Goal: Task Accomplishment & Management: Manage account settings

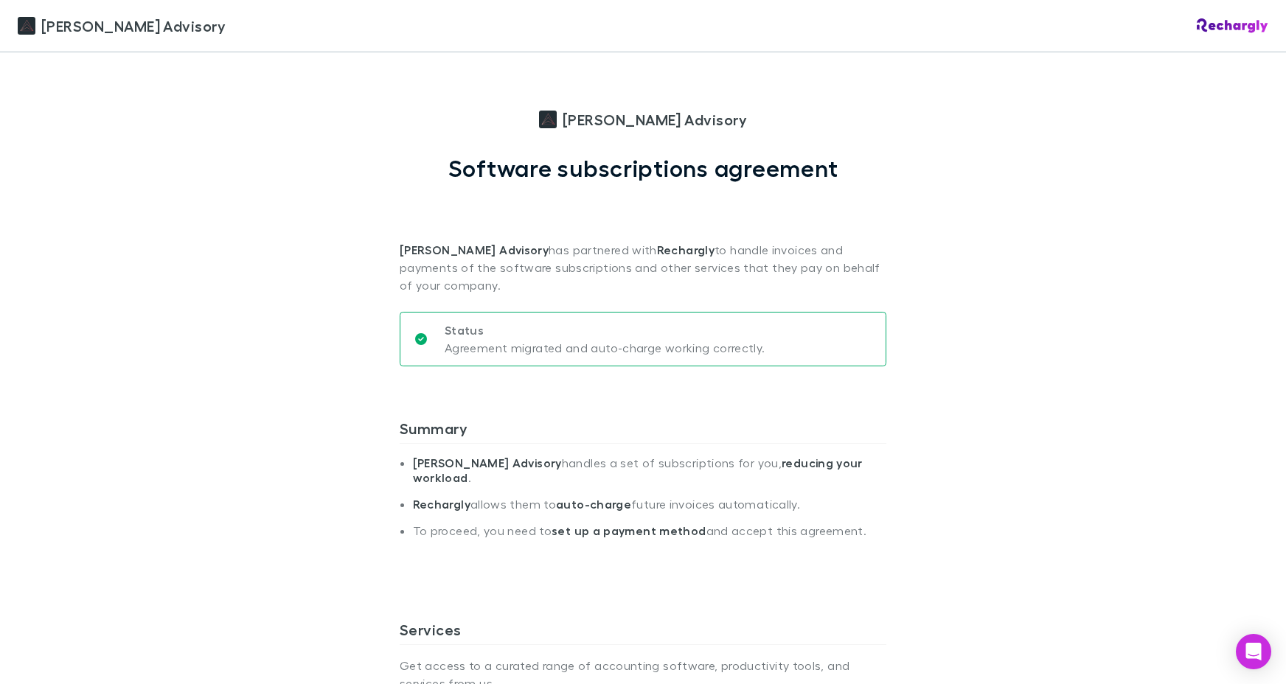
scroll to position [93, 0]
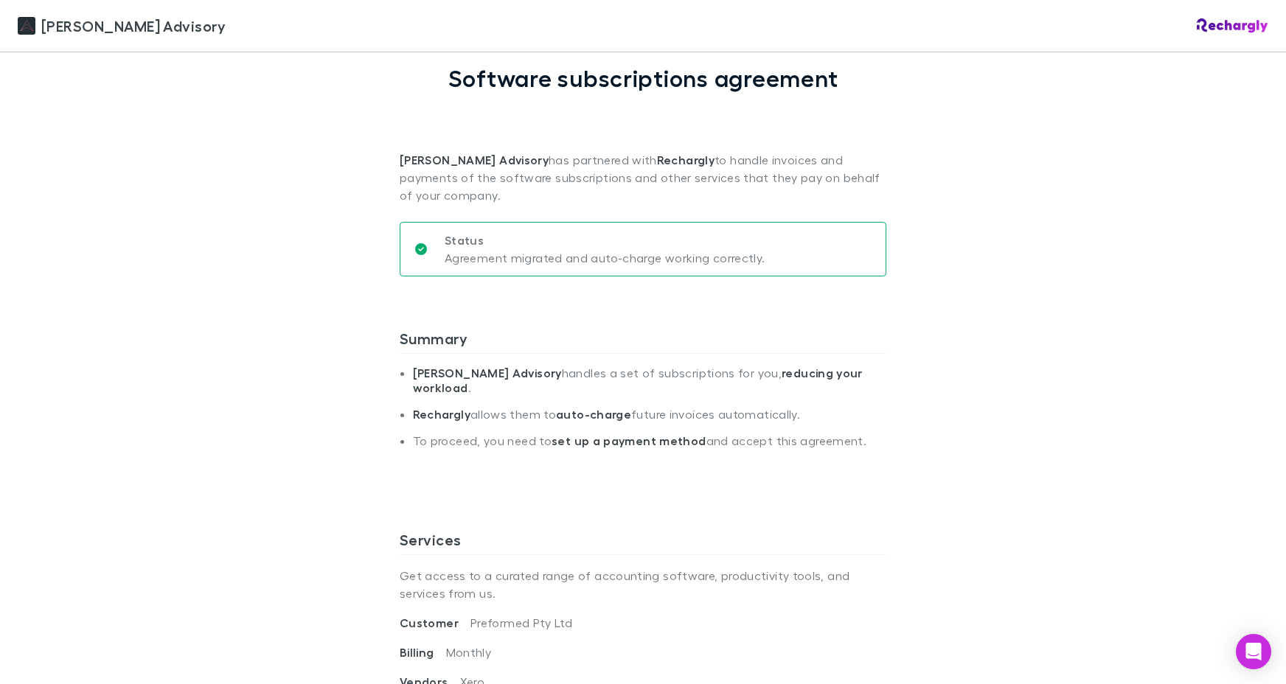
click at [650, 440] on strong "set up a payment method" at bounding box center [628, 440] width 154 height 15
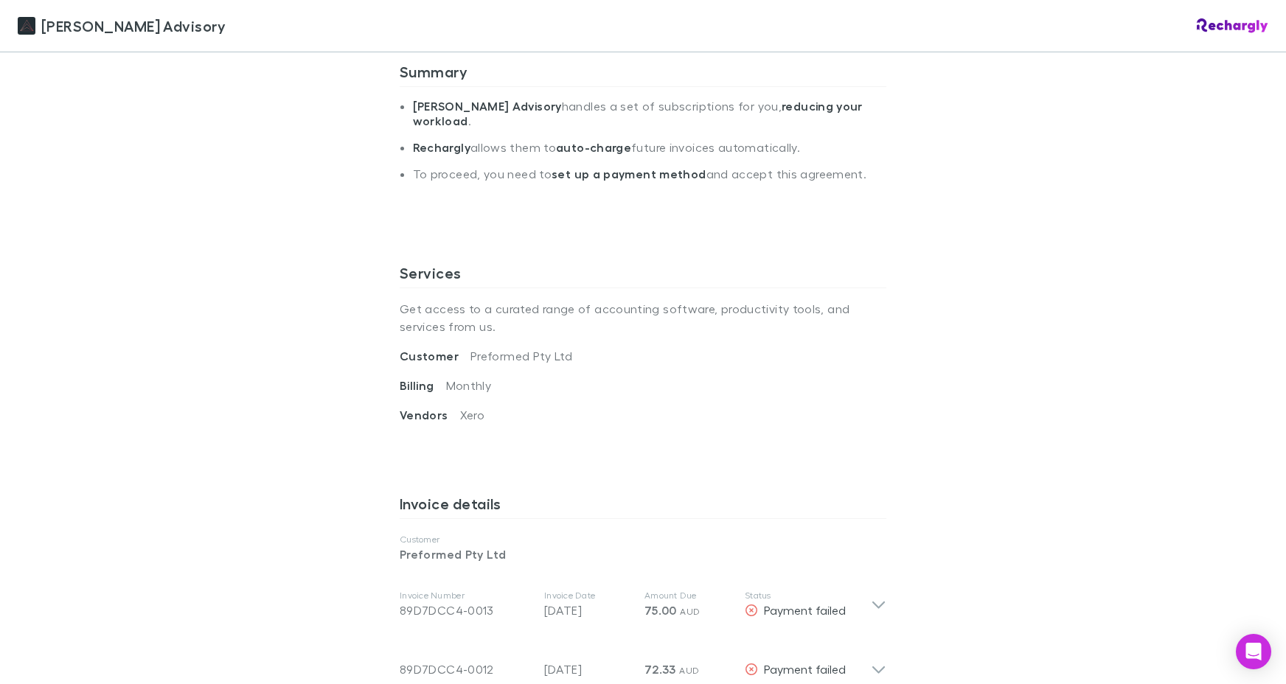
scroll to position [424, 0]
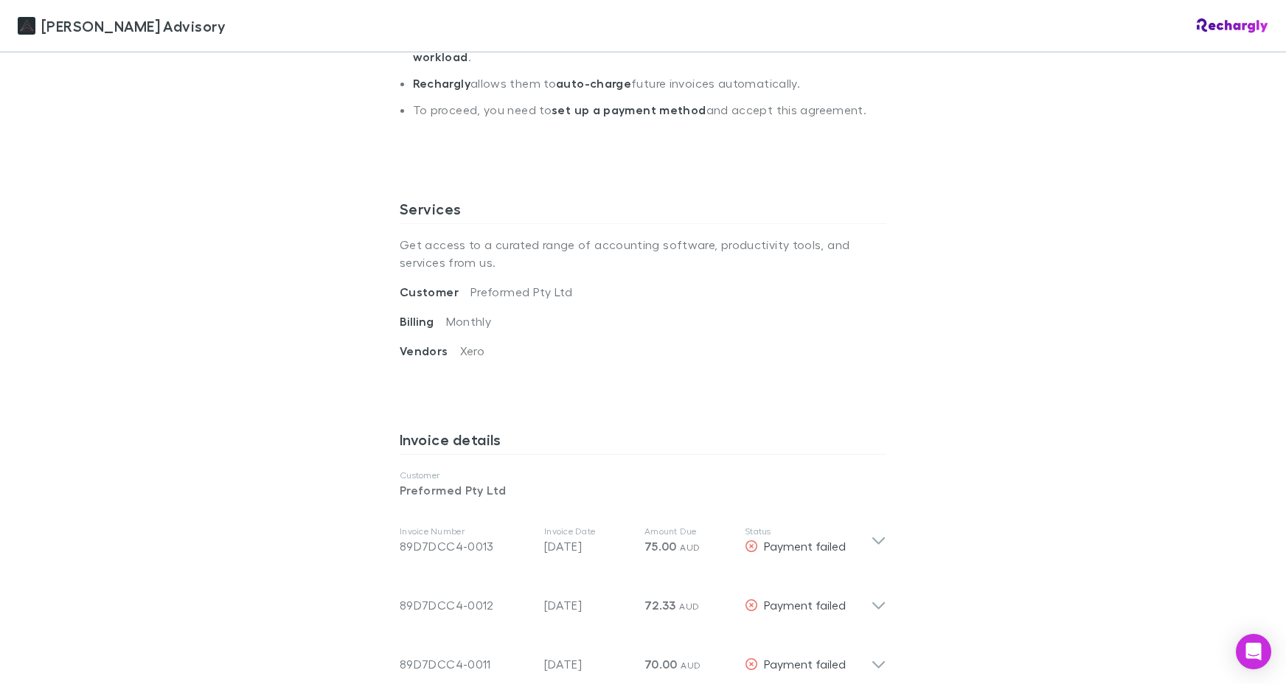
click at [478, 445] on h3 "Invoice details" at bounding box center [643, 443] width 487 height 24
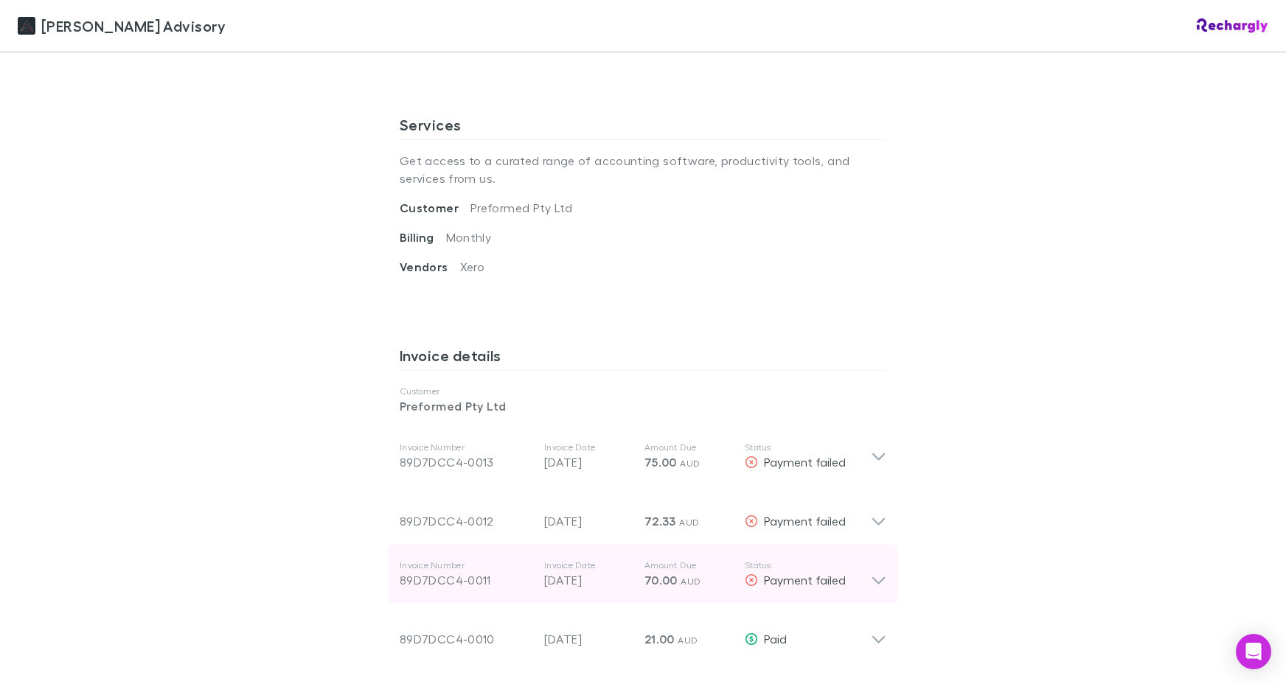
scroll to position [605, 0]
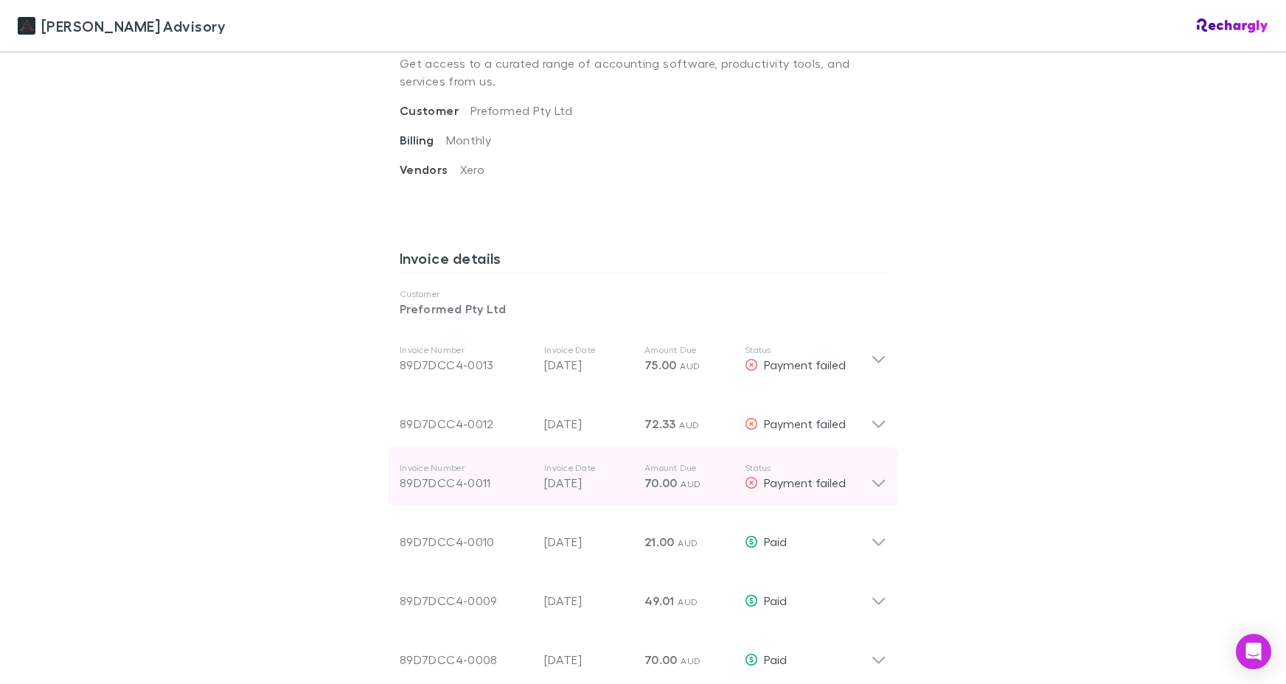
click at [881, 487] on div "Invoice Number 89D7DCC4-0011 Invoice Date [DATE] Amount Due 70.00 AUD Status Pa…" at bounding box center [643, 476] width 510 height 59
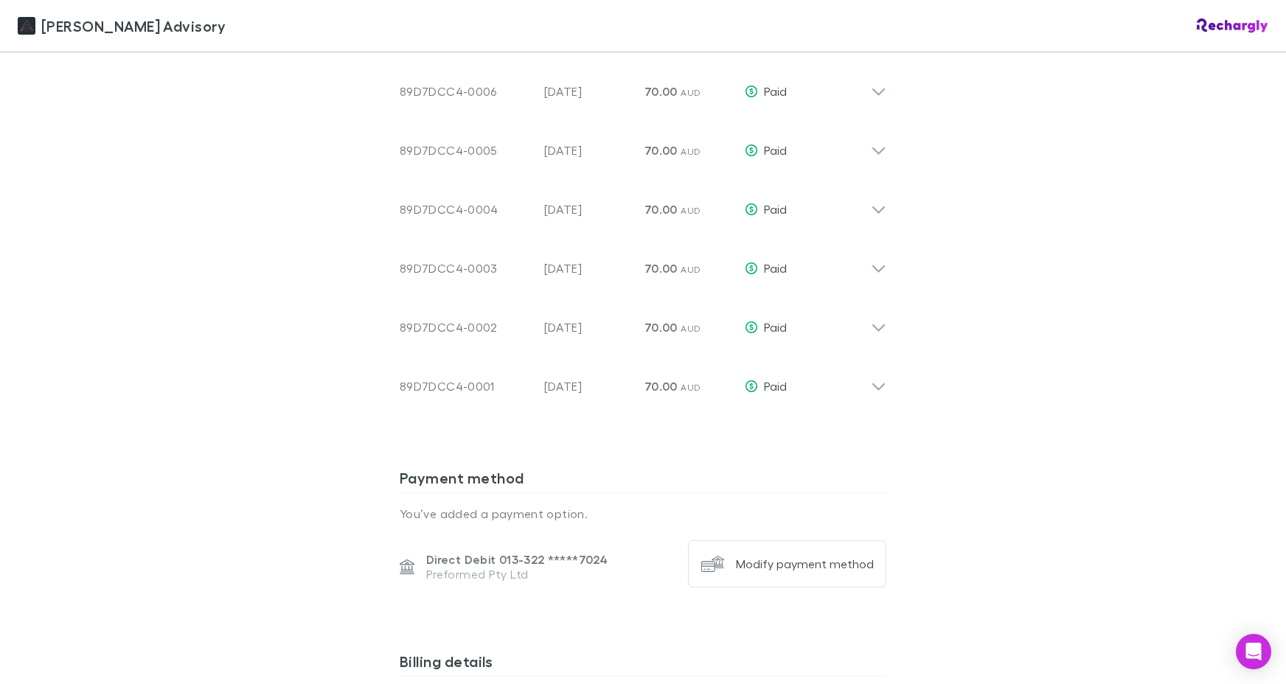
scroll to position [1707, 0]
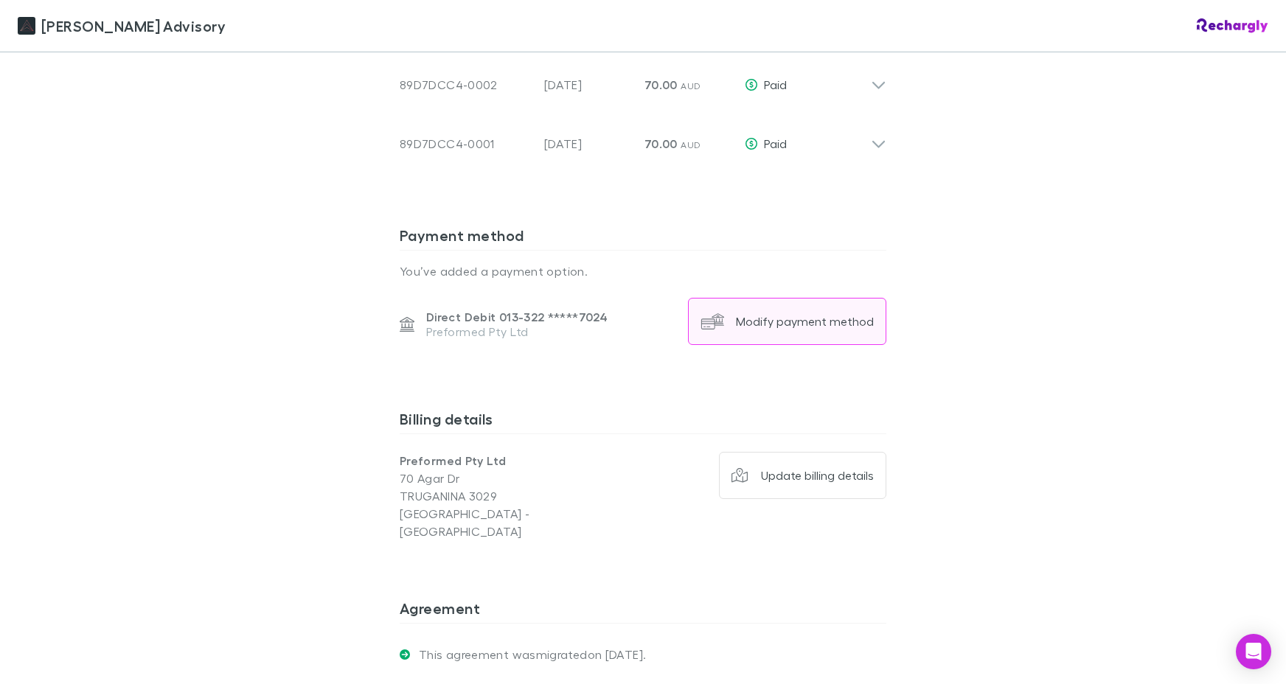
click at [792, 324] on div "Modify payment method" at bounding box center [805, 321] width 138 height 15
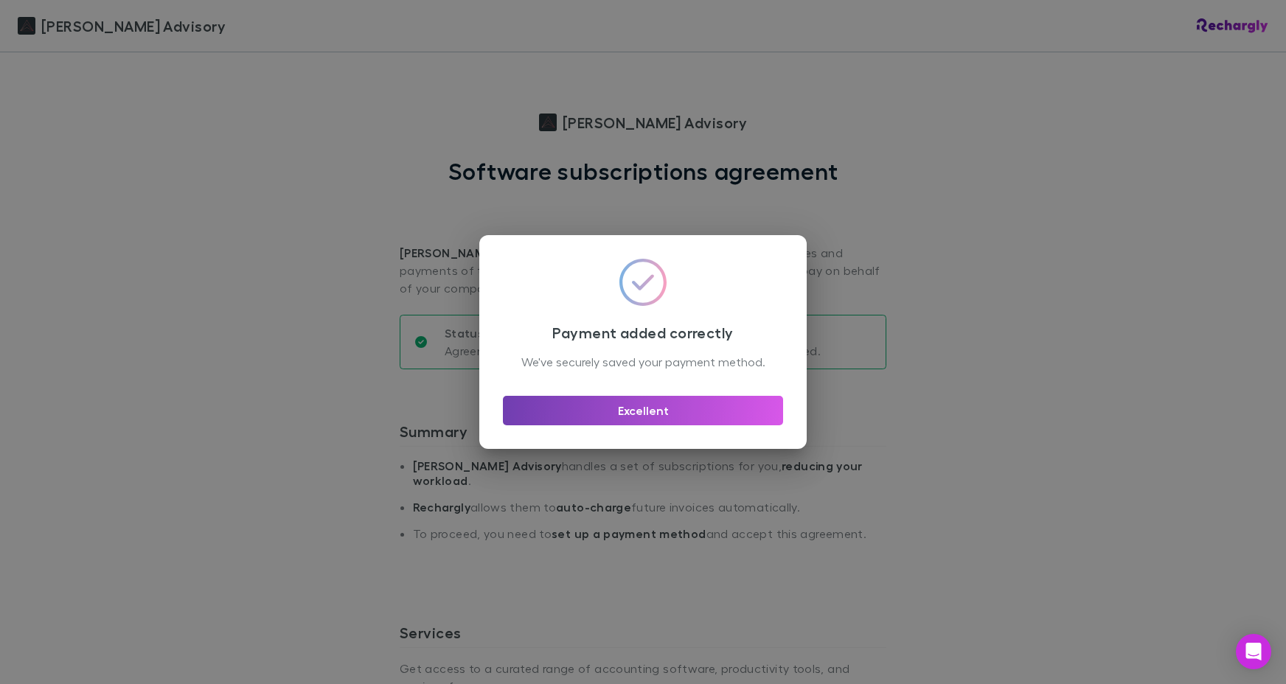
click at [644, 425] on button "Excellent" at bounding box center [643, 410] width 280 height 29
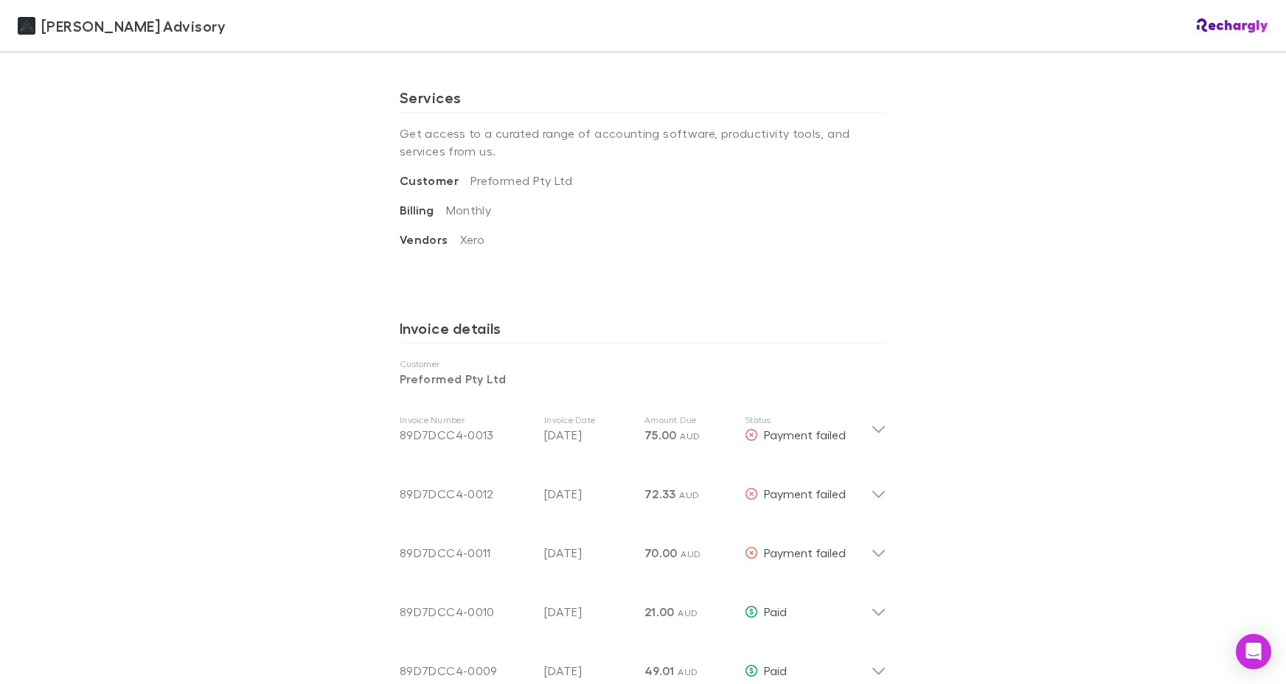
scroll to position [328, 0]
